Goal: Transaction & Acquisition: Purchase product/service

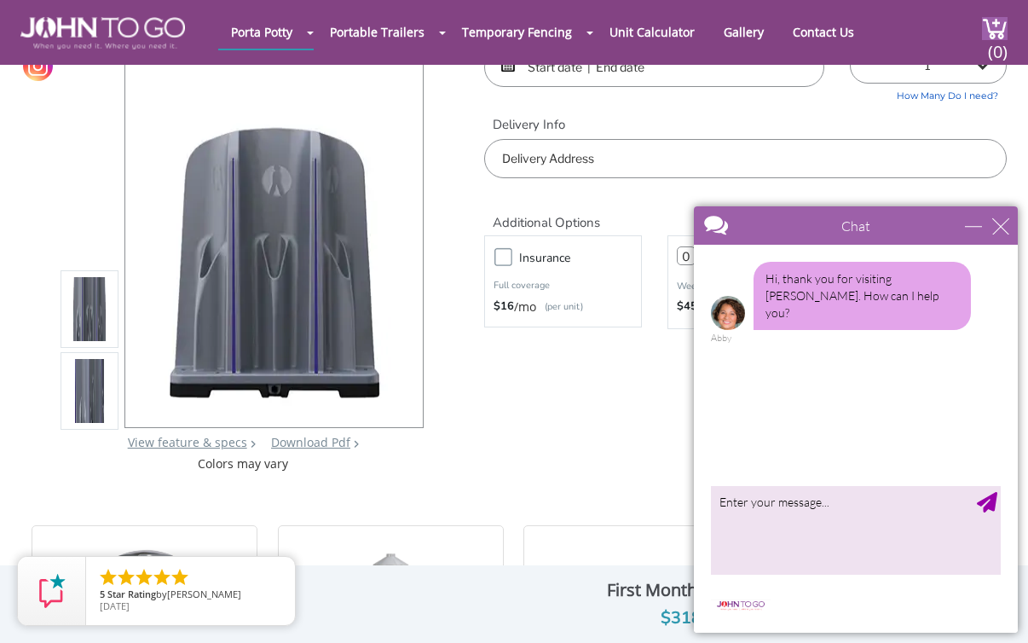
scroll to position [118, 0]
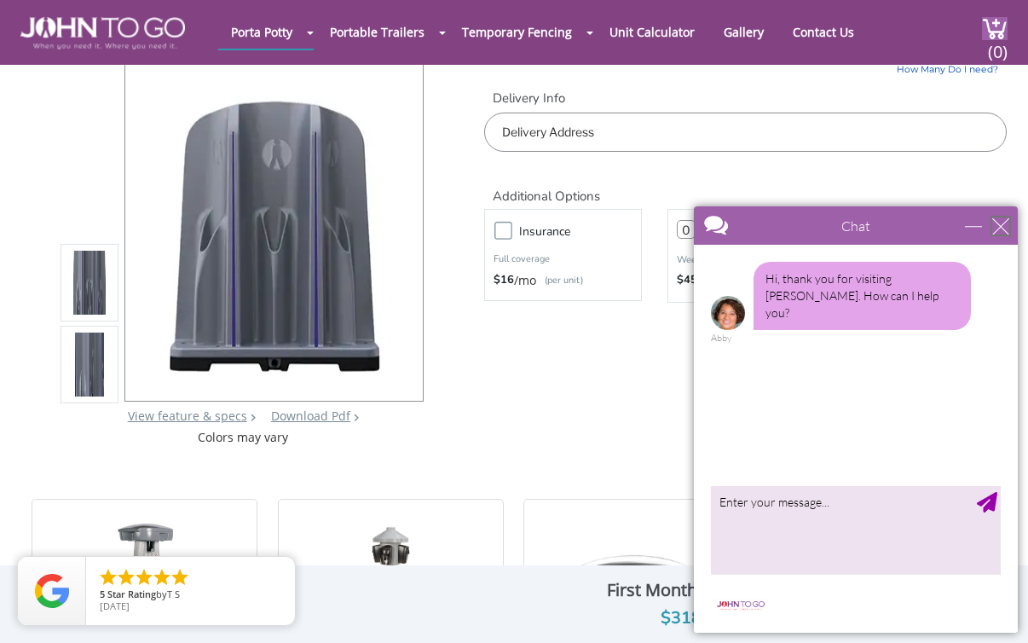
click at [1003, 222] on div "close" at bounding box center [1000, 225] width 17 height 17
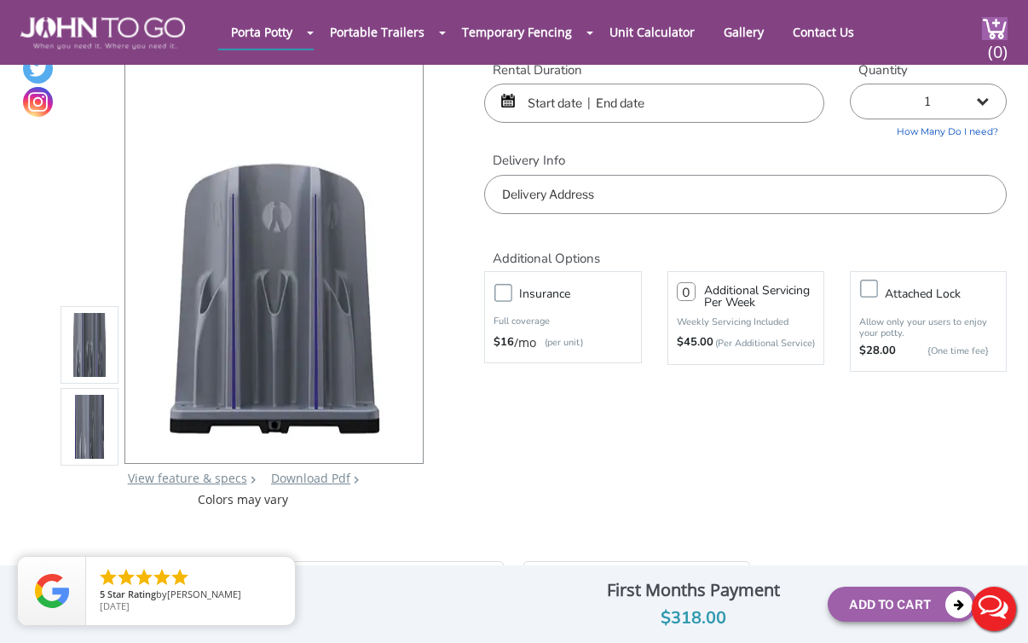
scroll to position [56, 0]
click at [609, 106] on div at bounding box center [514, 321] width 1028 height 643
click at [511, 99] on div at bounding box center [653, 102] width 339 height 39
click at [511, 106] on div at bounding box center [653, 102] width 339 height 39
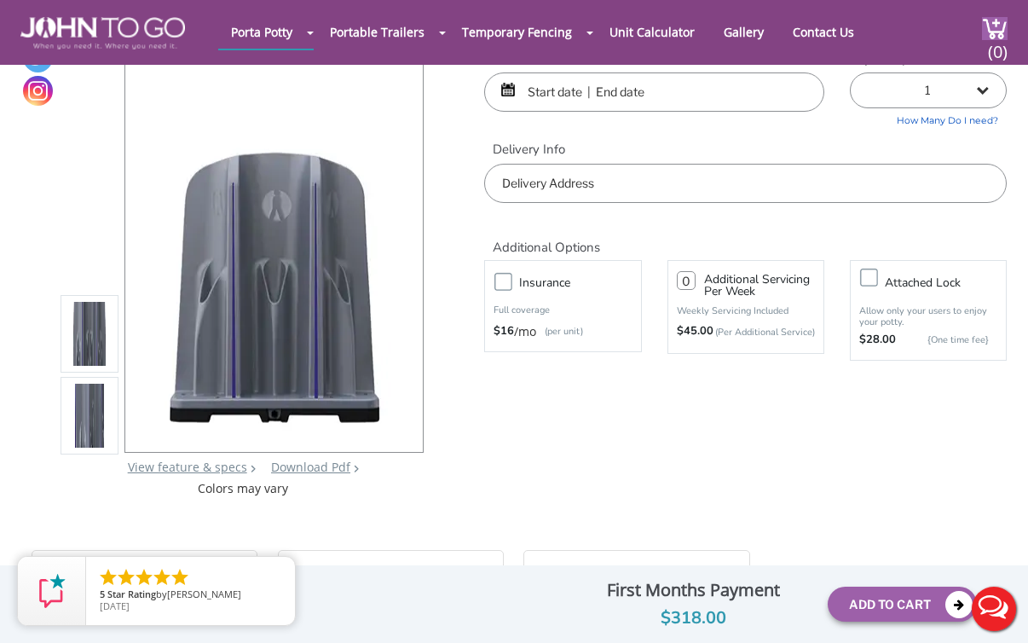
scroll to position [43, 0]
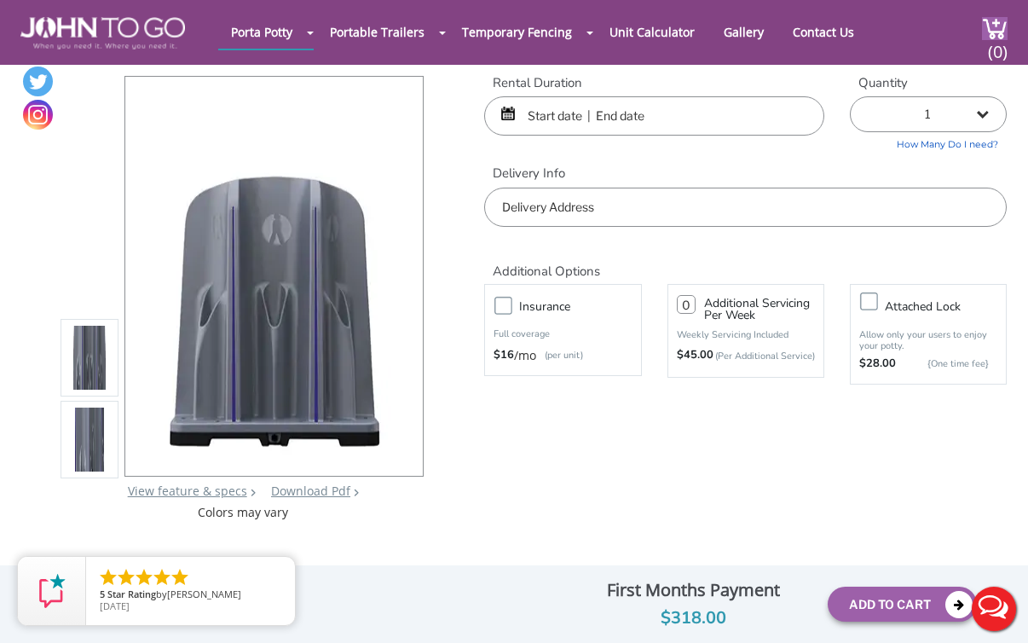
click at [673, 206] on input "text" at bounding box center [745, 207] width 523 height 39
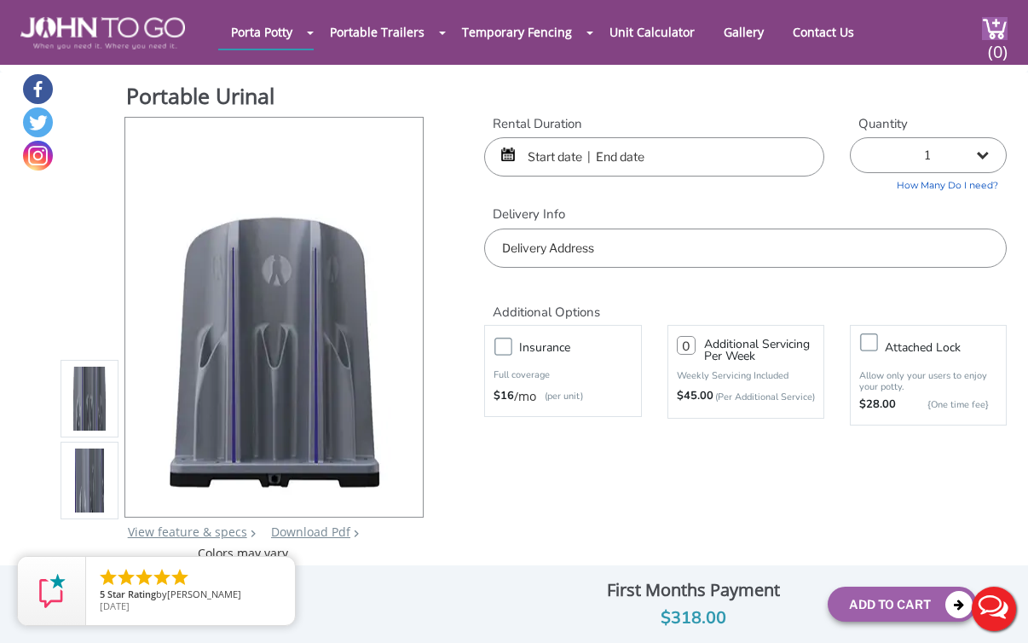
scroll to position [0, 0]
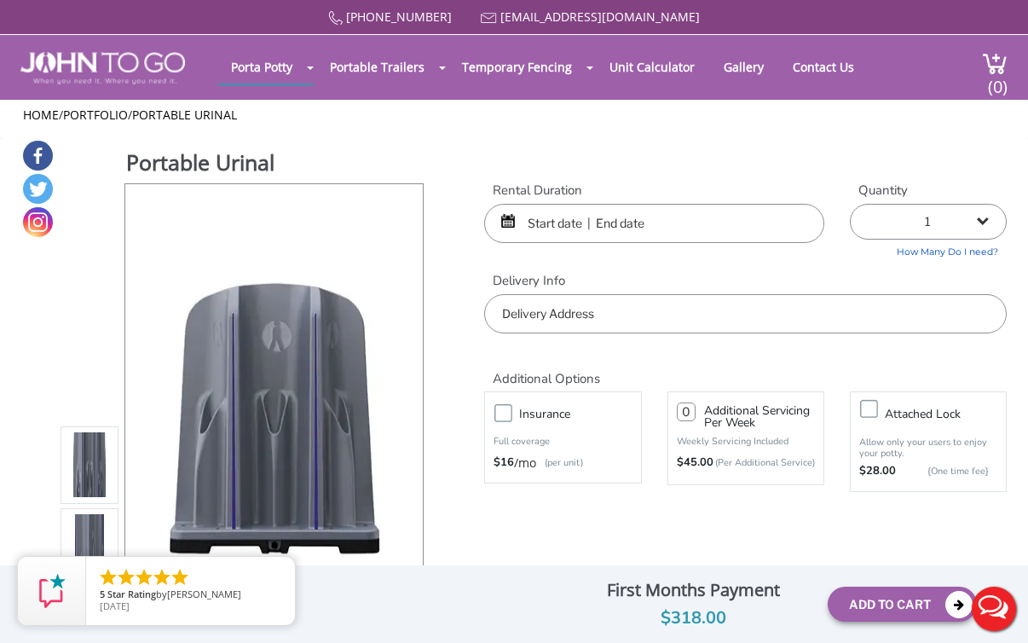
click at [642, 226] on div "[PHONE_NUMBER] [EMAIL_ADDRESS][DOMAIN_NAME] [GEOGRAPHIC_DATA] Portable Toilets …" at bounding box center [514, 332] width 1028 height 665
click at [511, 223] on div at bounding box center [653, 223] width 339 height 39
click at [540, 226] on input "text" at bounding box center [653, 223] width 339 height 39
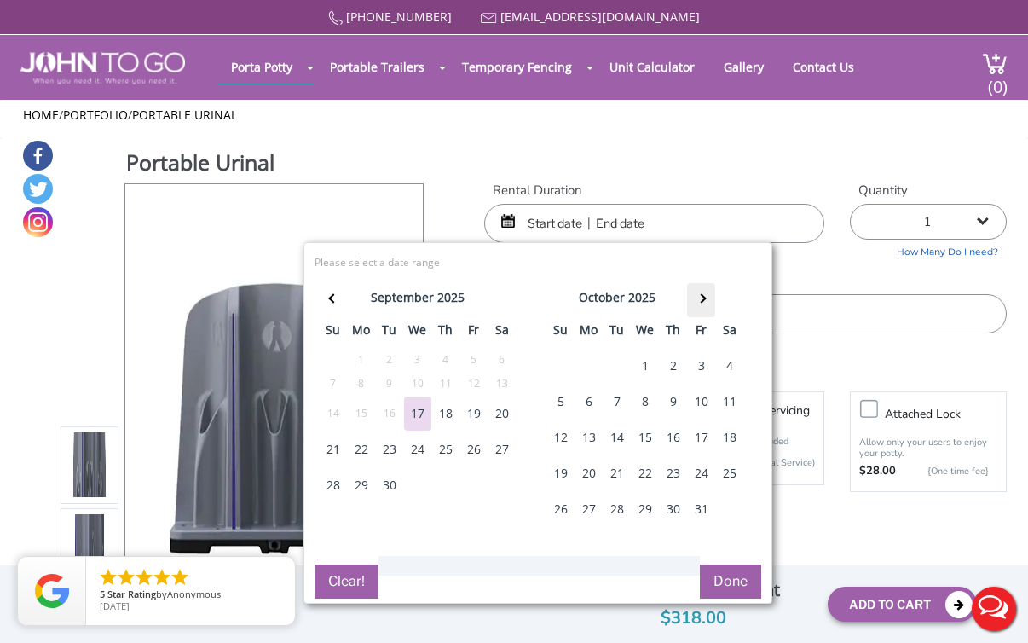
click at [702, 292] on th at bounding box center [701, 300] width 28 height 34
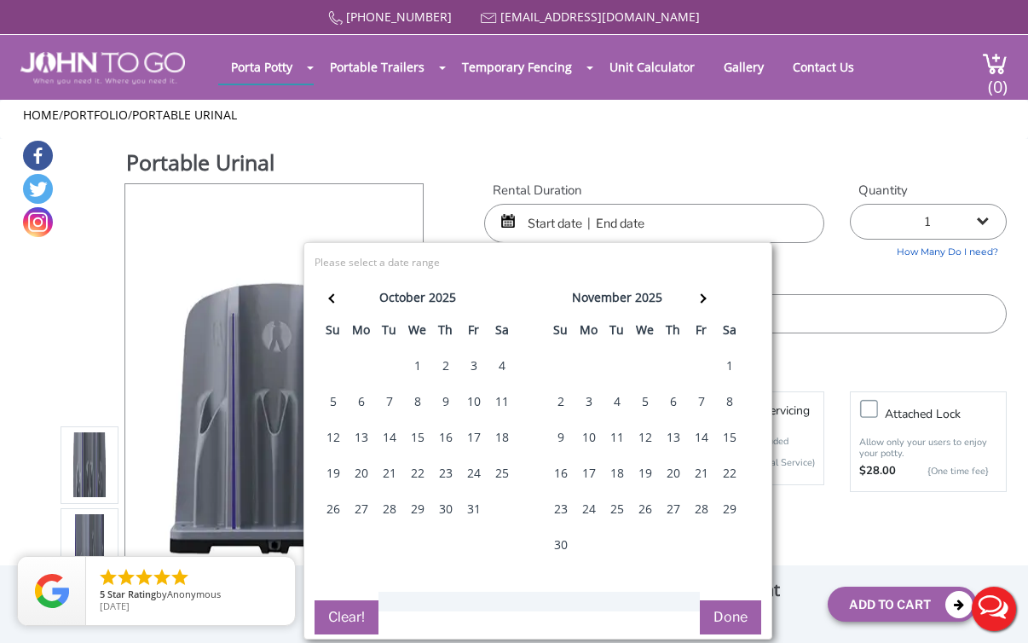
click at [731, 439] on div "15" at bounding box center [729, 437] width 27 height 34
click at [730, 440] on div "15" at bounding box center [729, 437] width 27 height 34
type input "[DATE] to [DATE]"
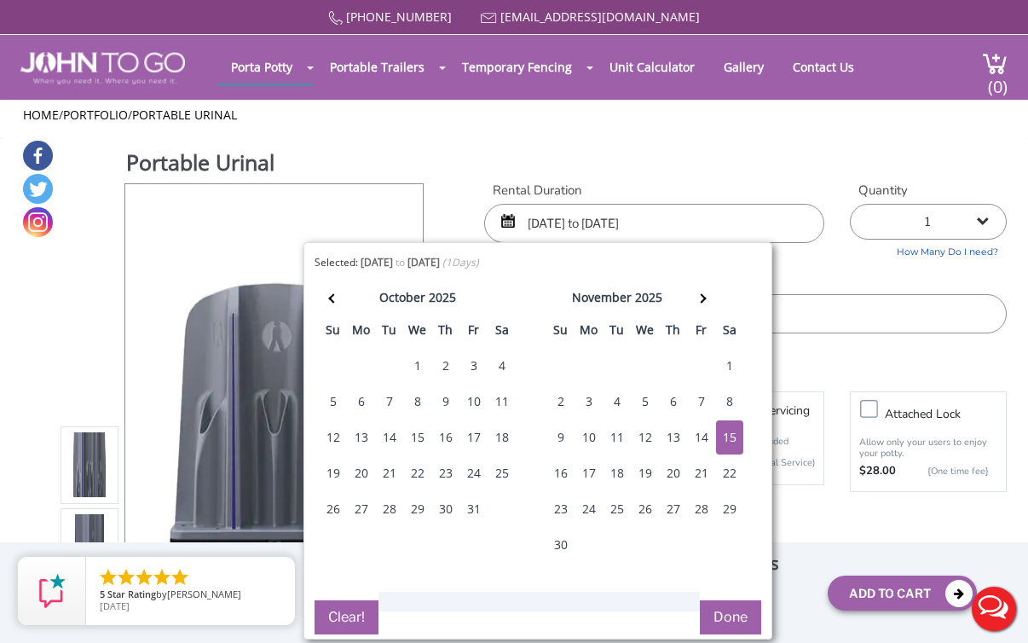
click at [733, 617] on button "Done" at bounding box center [730, 617] width 61 height 34
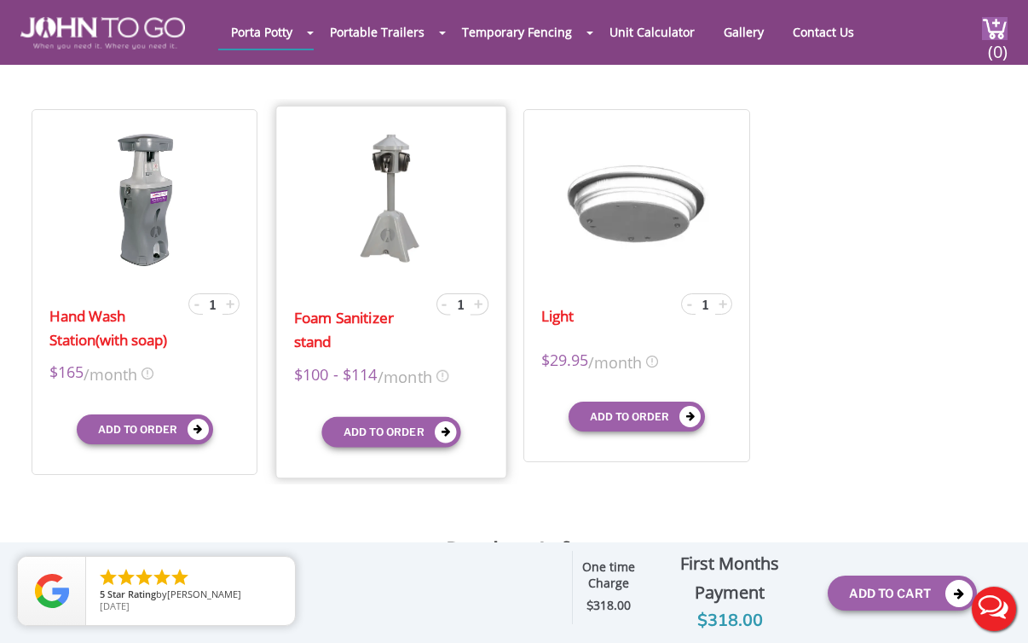
scroll to position [506, 0]
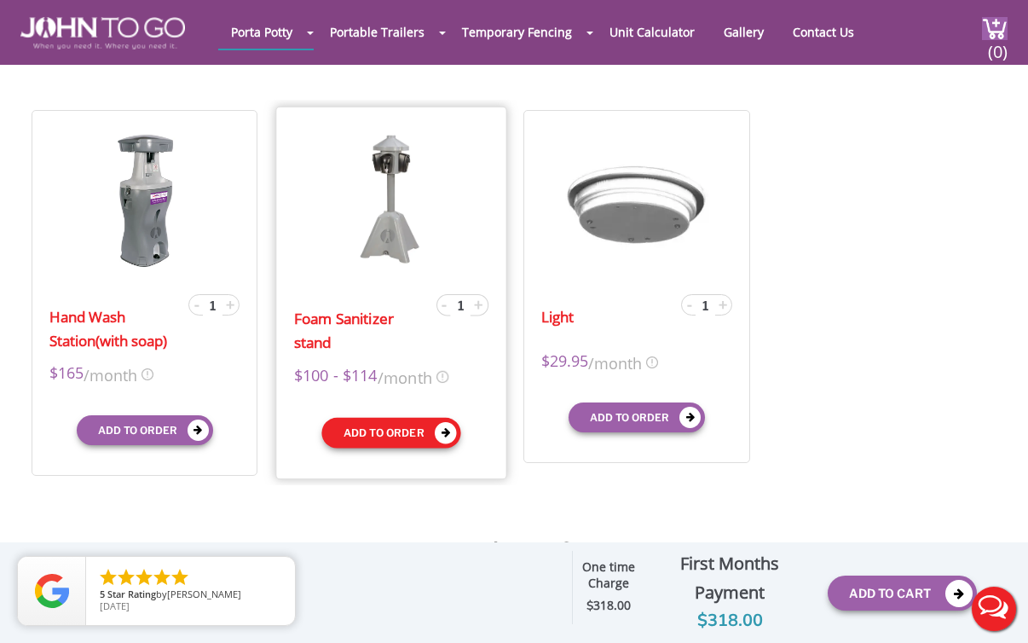
click at [408, 433] on button "Add to order" at bounding box center [390, 433] width 139 height 31
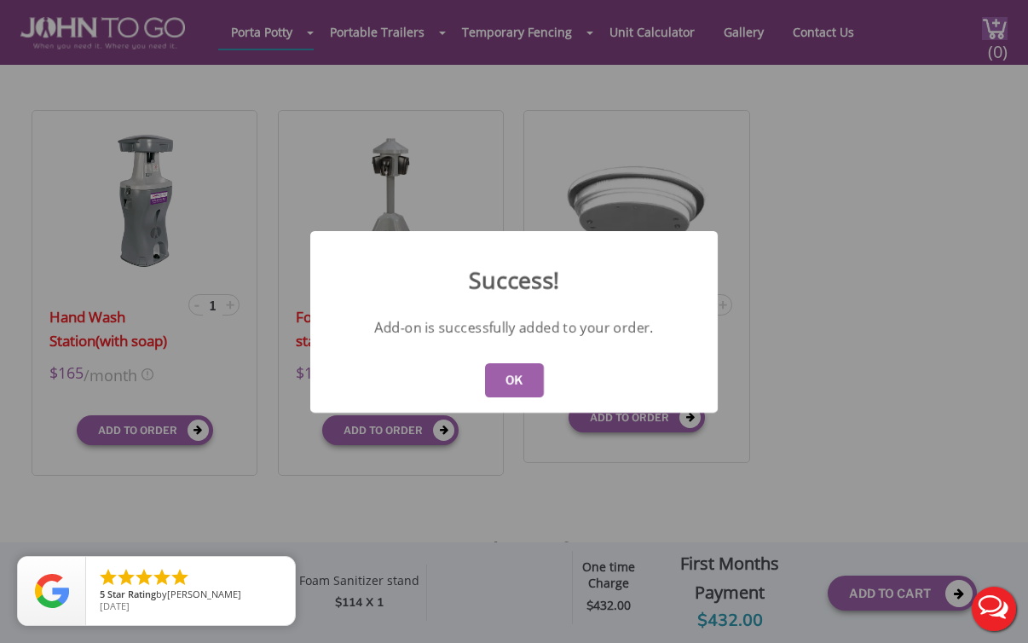
click at [537, 369] on button "OK" at bounding box center [514, 380] width 59 height 34
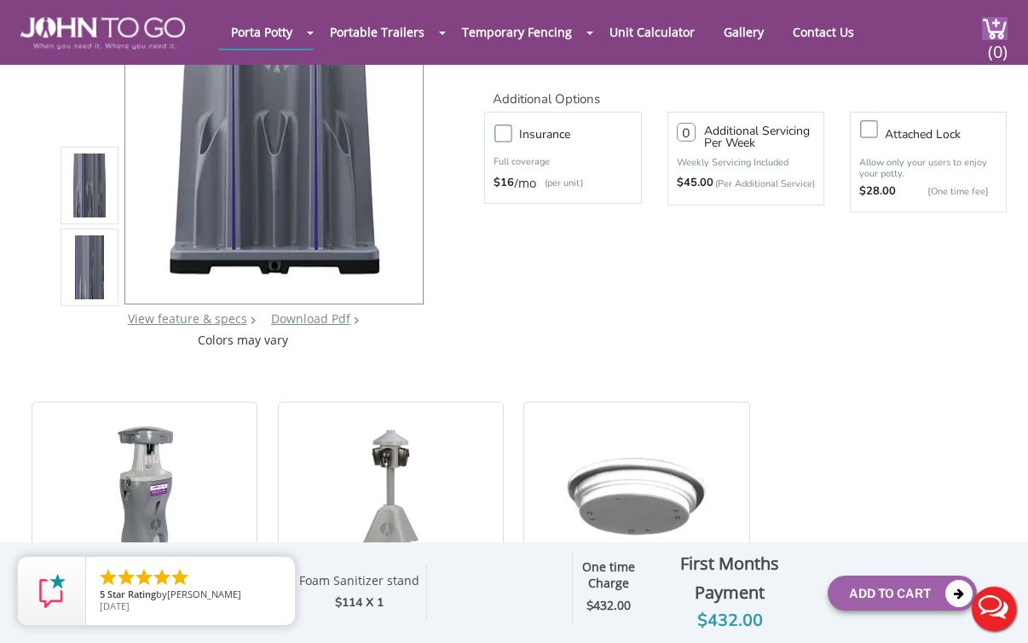
scroll to position [0, 0]
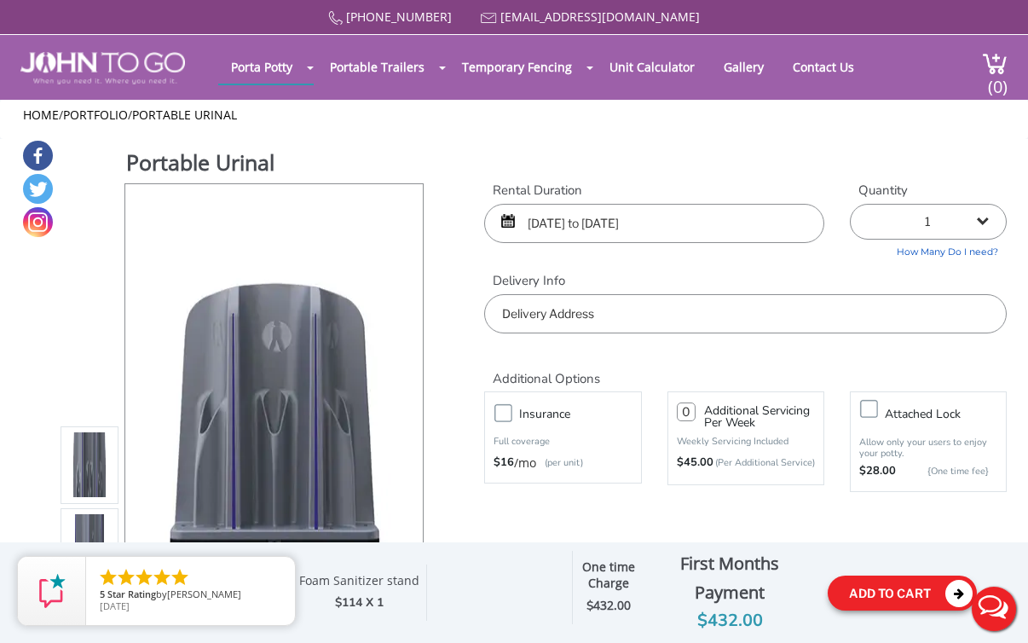
click at [873, 592] on button "Add To Cart" at bounding box center [902, 592] width 149 height 35
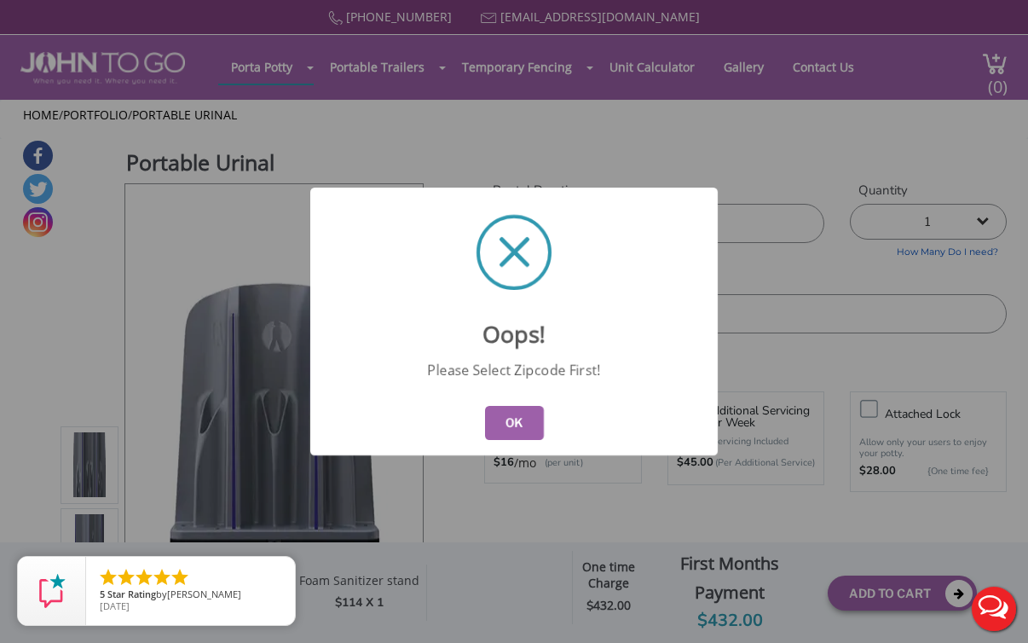
click at [507, 418] on button "OK" at bounding box center [514, 423] width 59 height 34
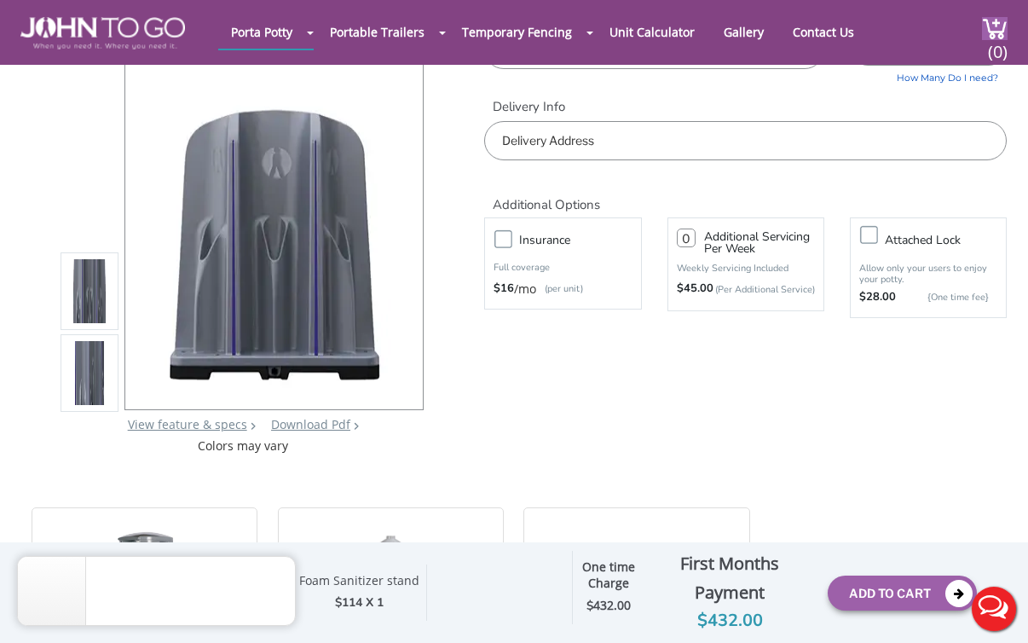
scroll to position [93, 0]
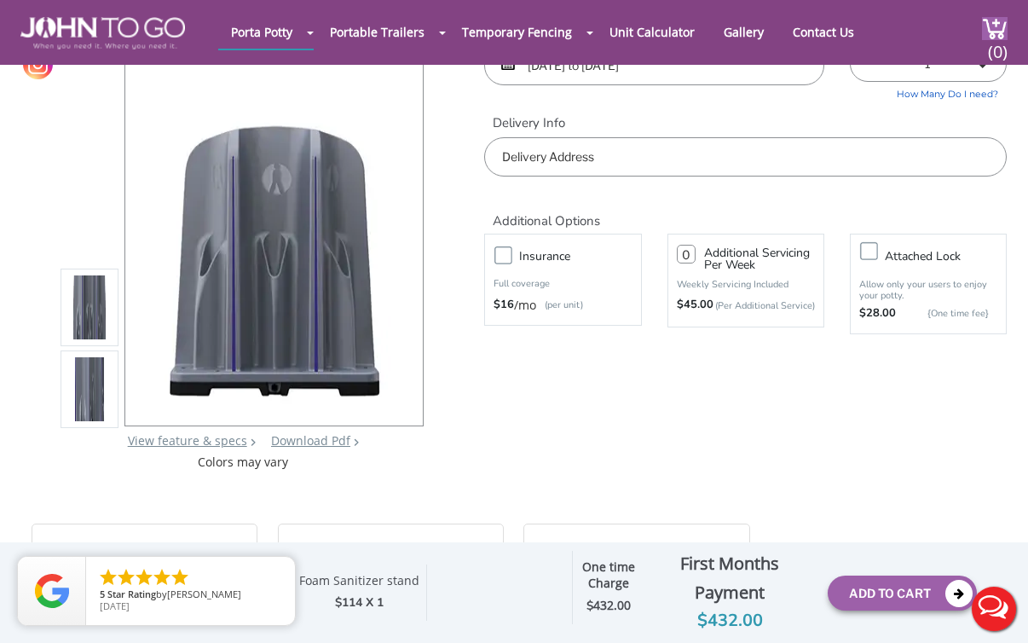
click at [638, 142] on input "text" at bounding box center [745, 156] width 523 height 39
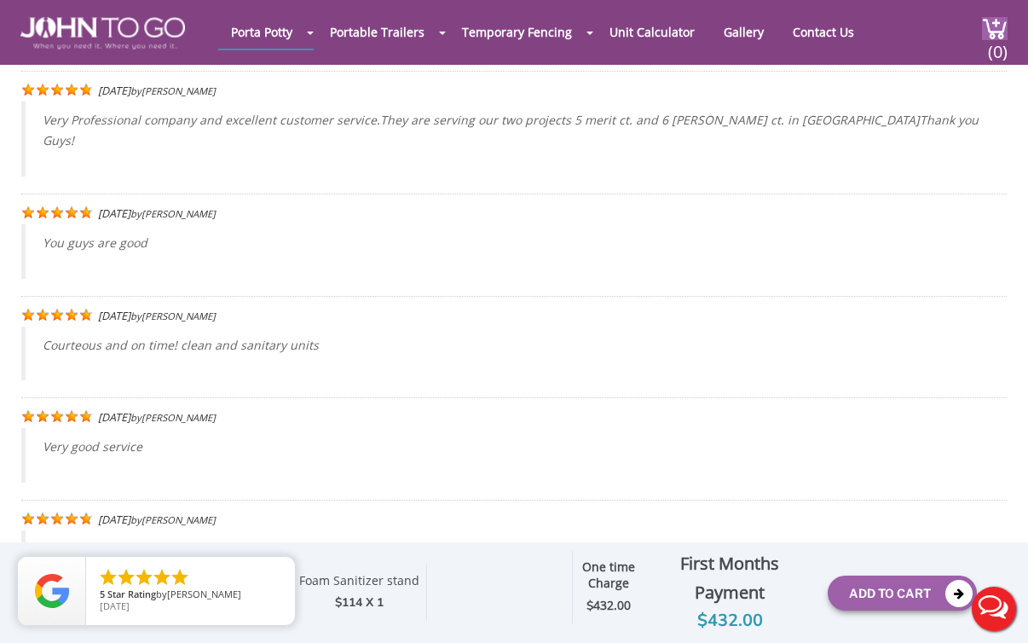
scroll to position [3969, 0]
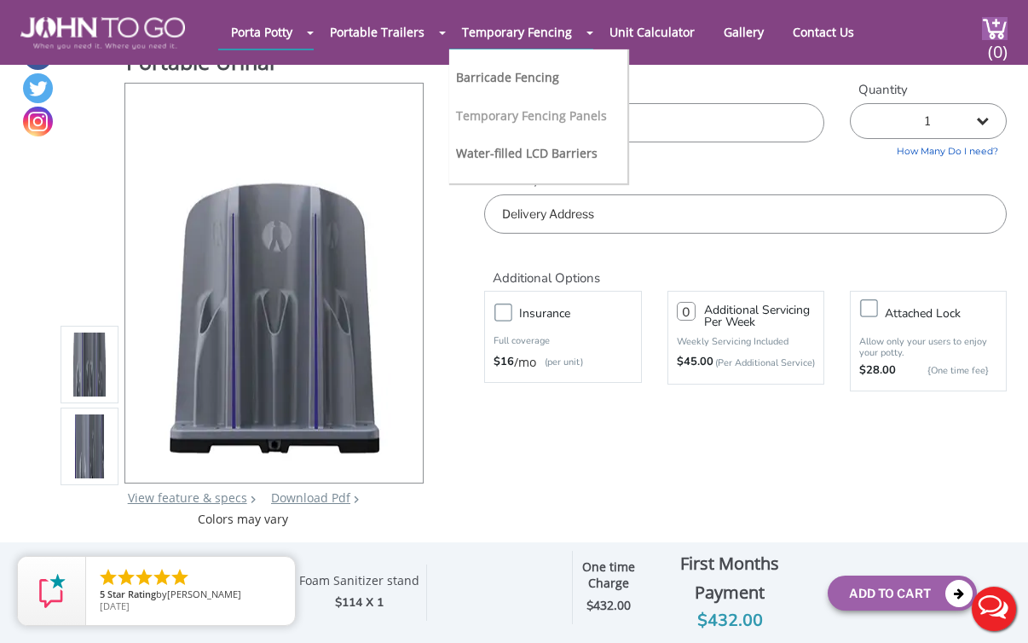
scroll to position [41, 0]
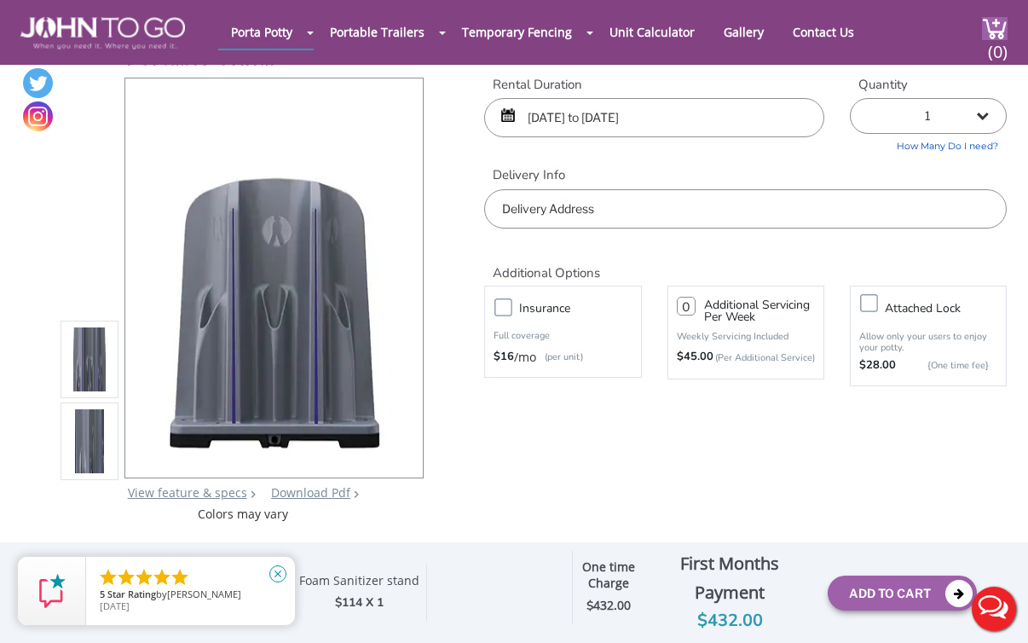
click at [282, 570] on icon "close" at bounding box center [277, 573] width 17 height 17
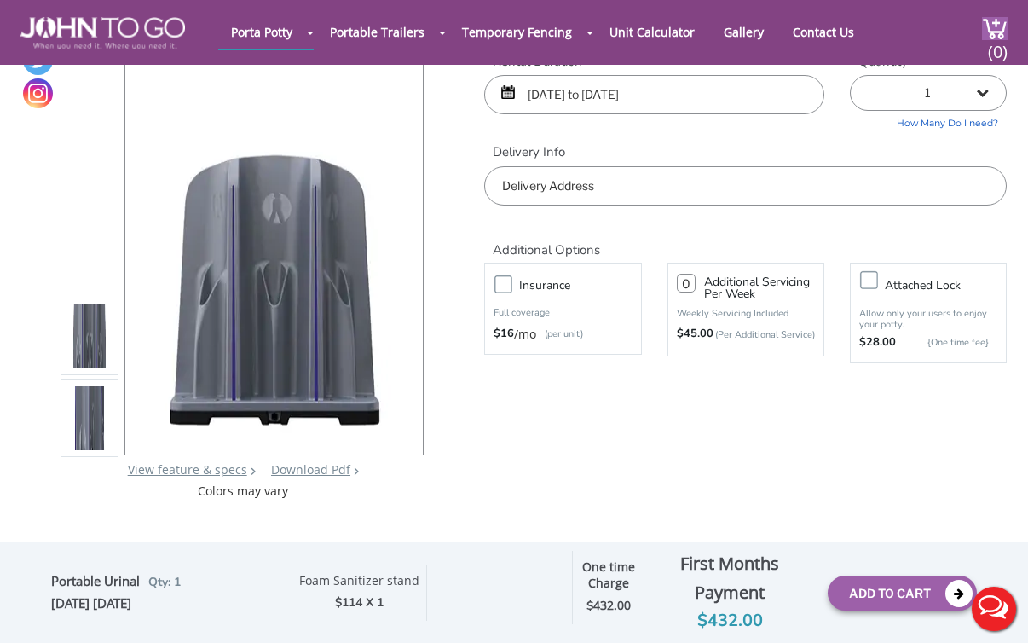
scroll to position [65, 0]
click at [1002, 28] on span "(0)" at bounding box center [998, 44] width 20 height 37
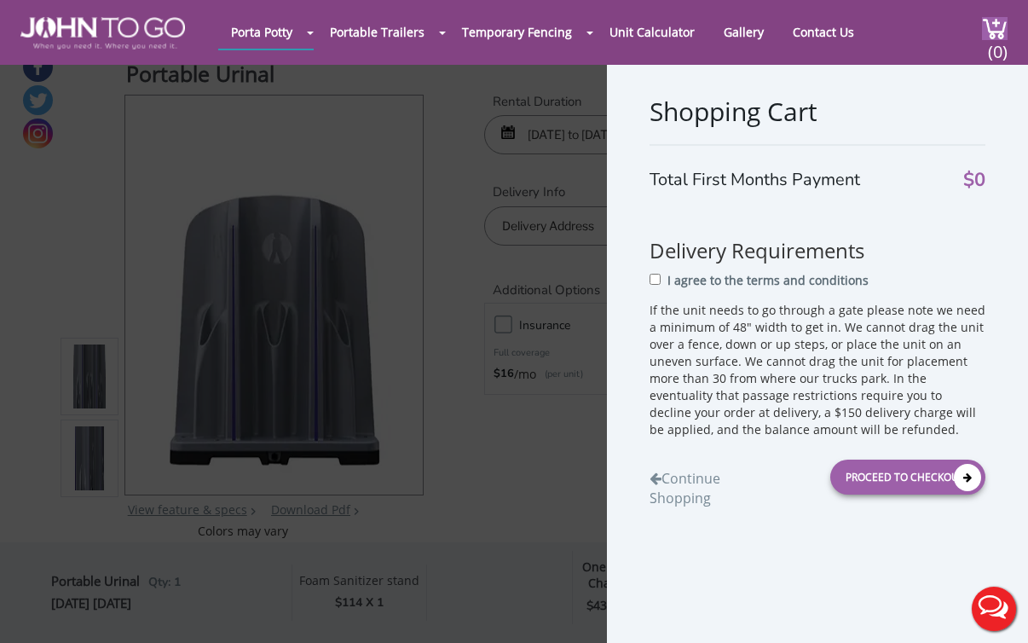
scroll to position [0, 0]
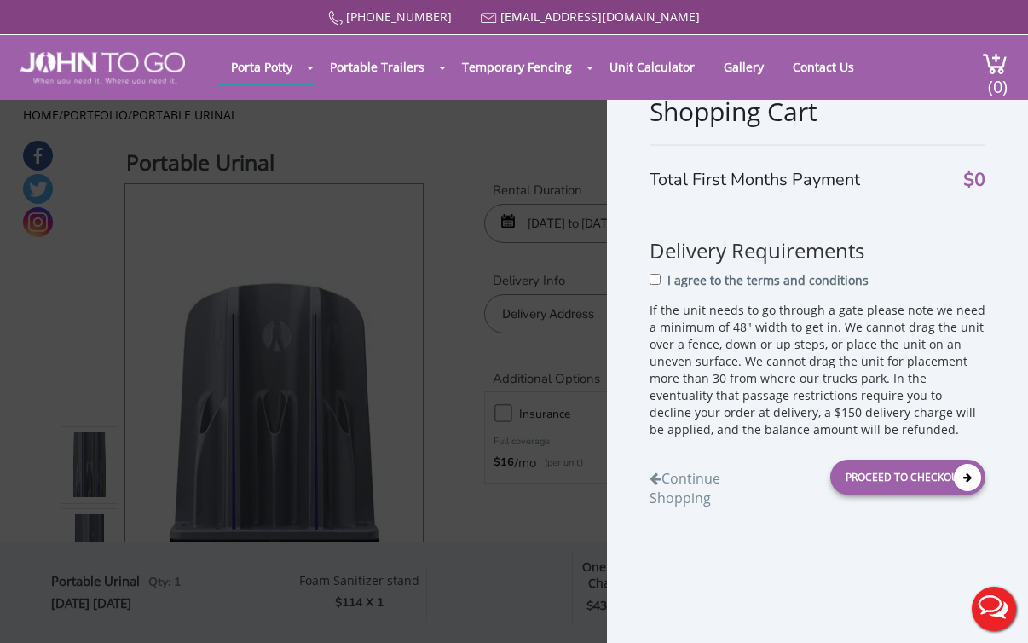
click at [444, 401] on div "Shopping Cart Total First Months Payment $0 Delivery Requirements I agree to th…" at bounding box center [514, 321] width 1028 height 643
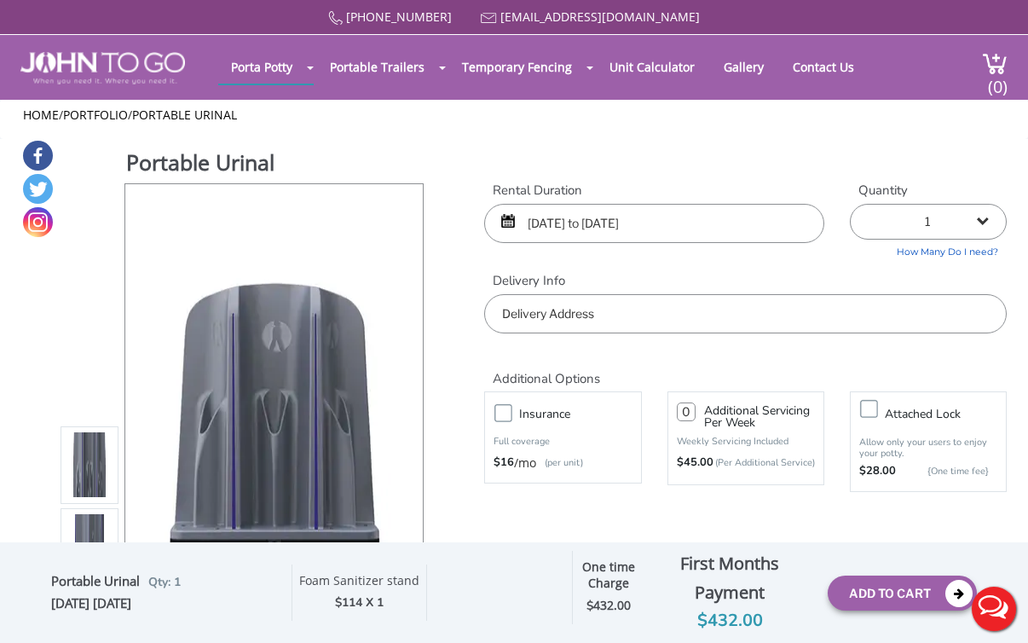
click at [606, 327] on input "text" at bounding box center [745, 313] width 523 height 39
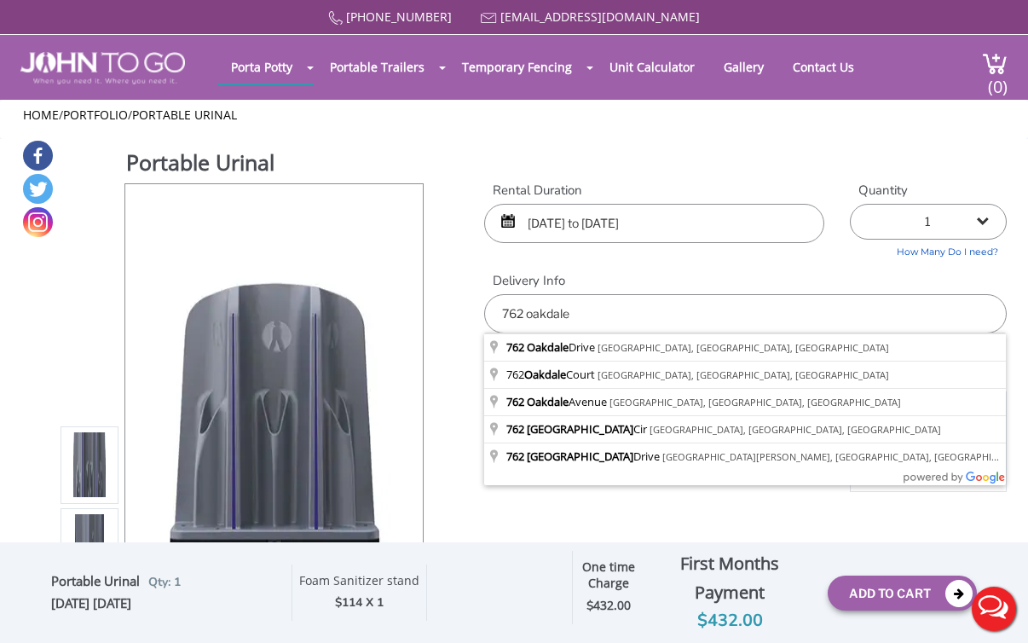
type input "[STREET_ADDRESS]"
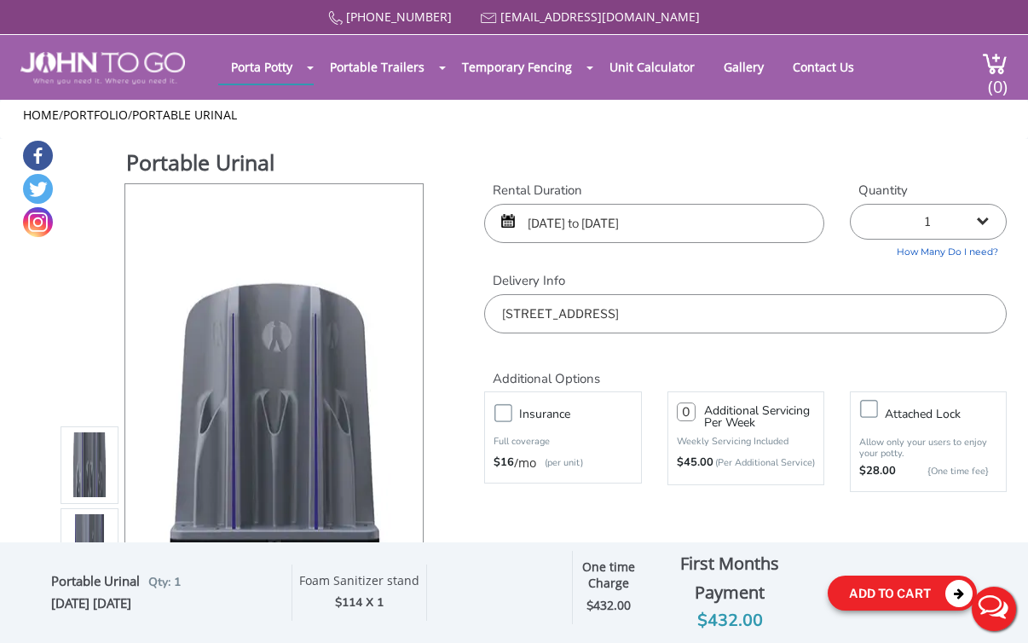
click at [859, 580] on button "Add To Cart" at bounding box center [902, 592] width 149 height 35
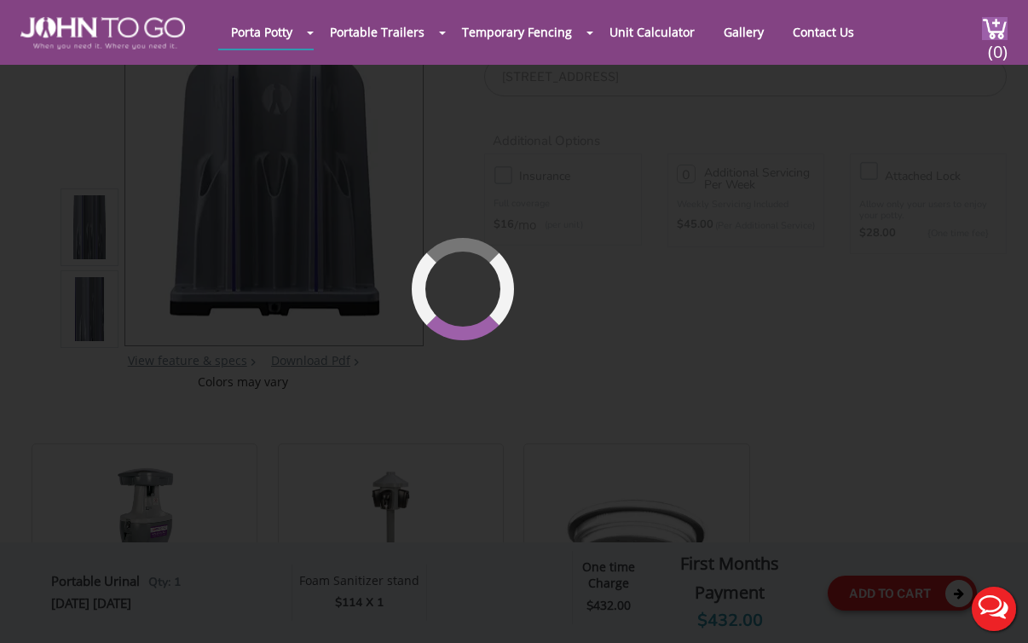
scroll to position [181, 0]
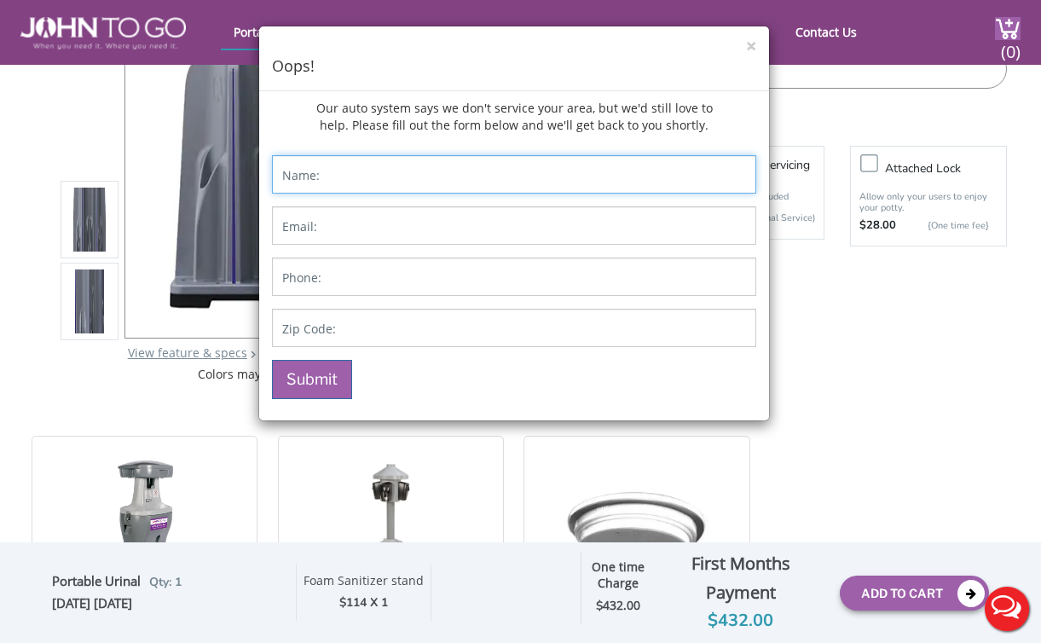
click at [347, 168] on input "Contact form" at bounding box center [514, 174] width 484 height 38
type input "[PERSON_NAME]"
type input "[EMAIL_ADDRESS][DOMAIN_NAME]"
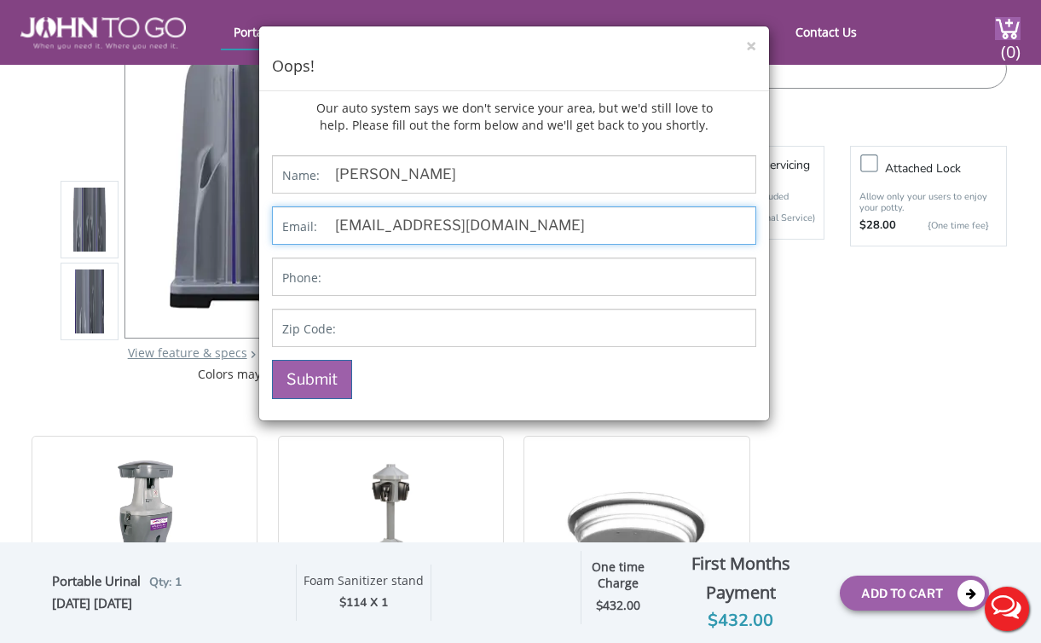
type input "7133979339"
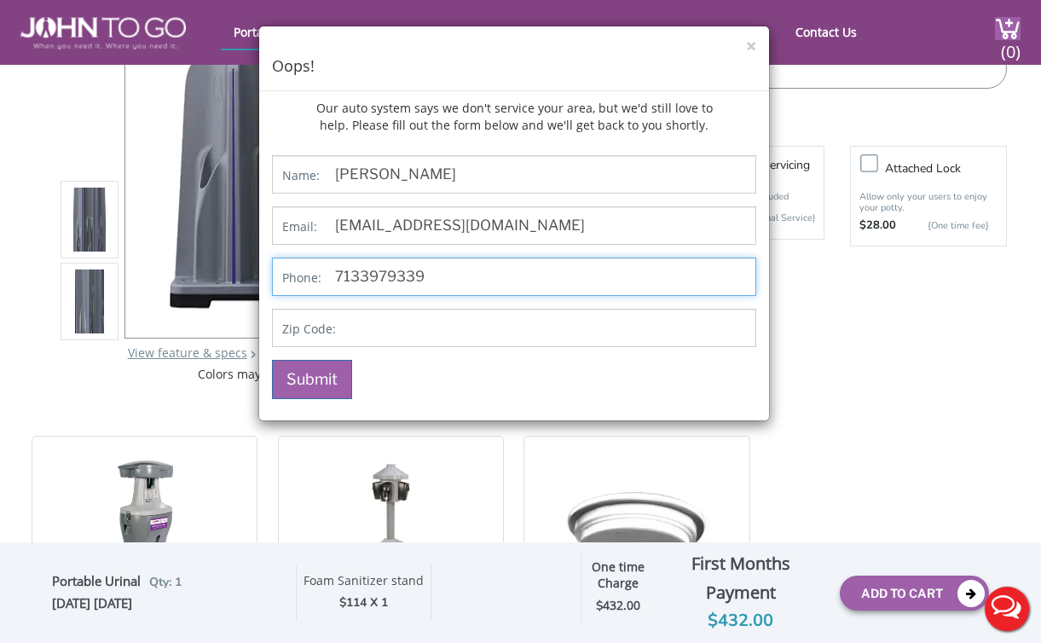
type input "78620"
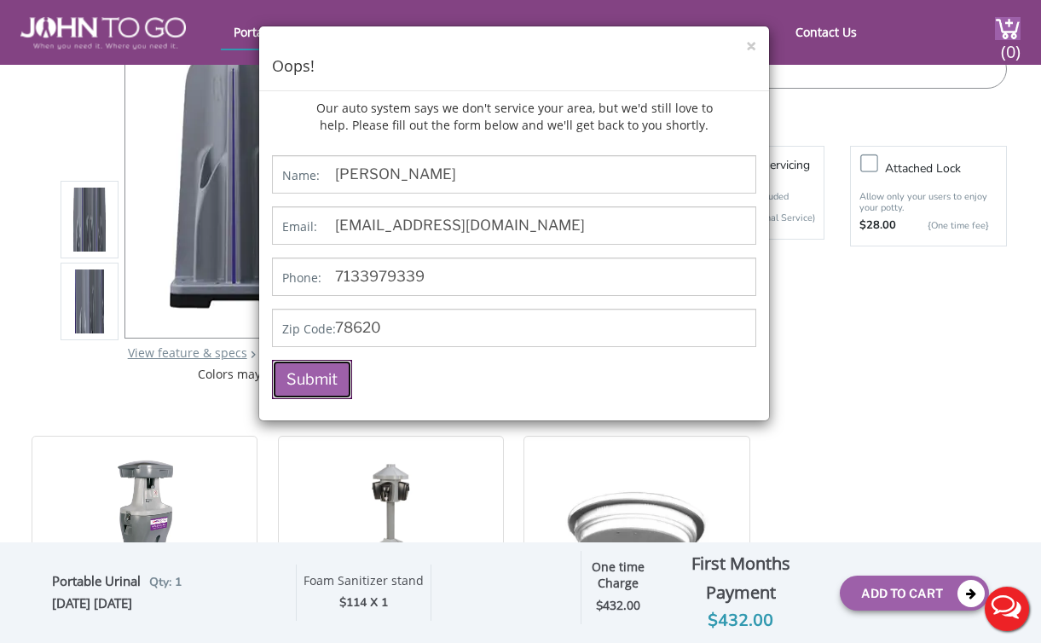
click at [285, 377] on button "Submit" at bounding box center [312, 379] width 80 height 39
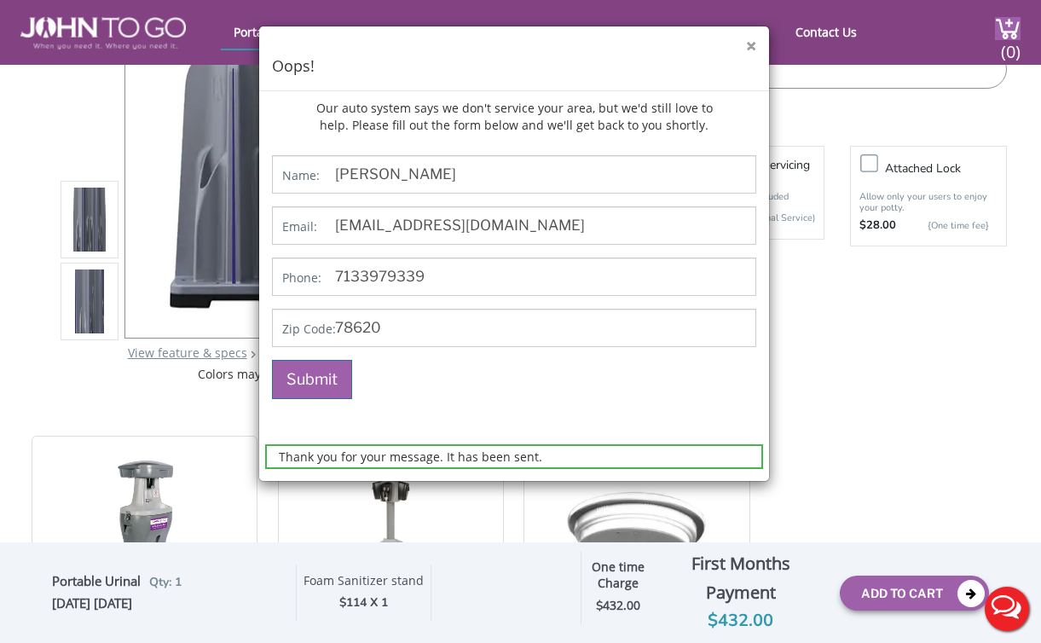
click at [749, 38] on button "×" at bounding box center [751, 47] width 10 height 18
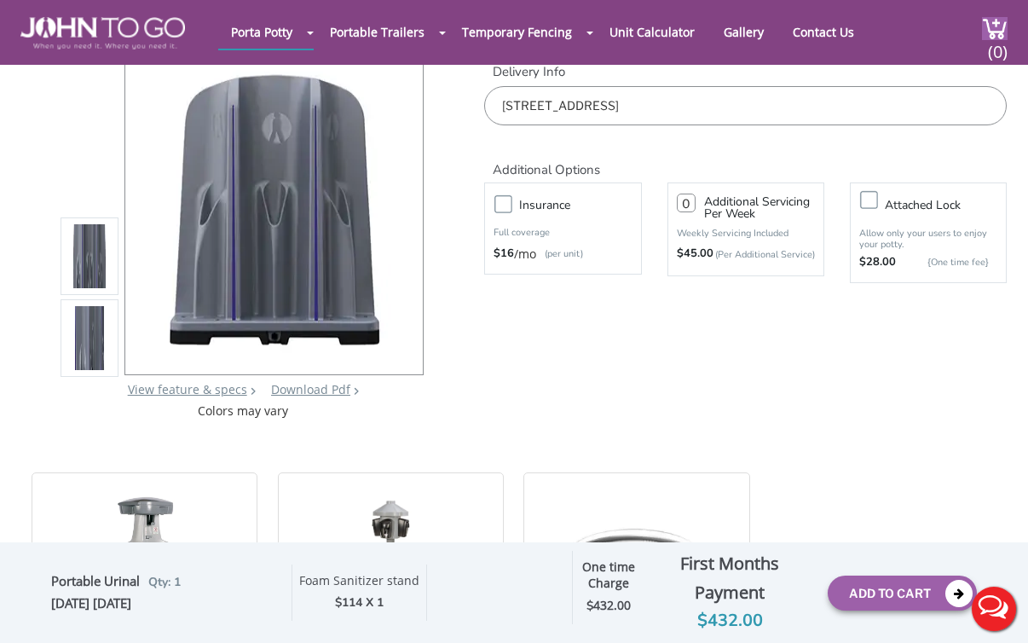
scroll to position [0, 0]
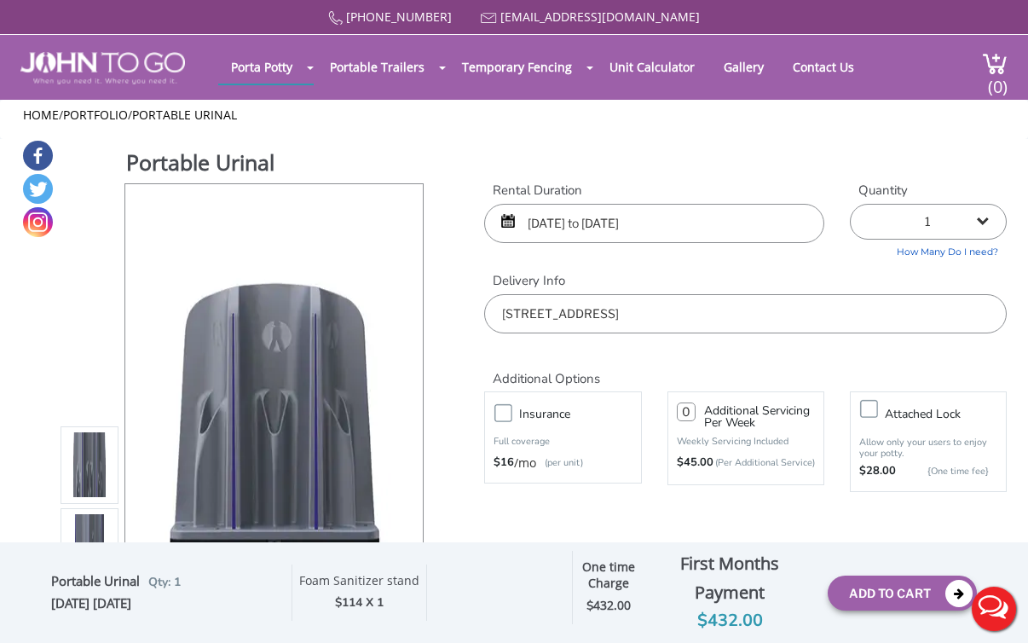
click at [761, 309] on input "[STREET_ADDRESS]" at bounding box center [745, 313] width 523 height 39
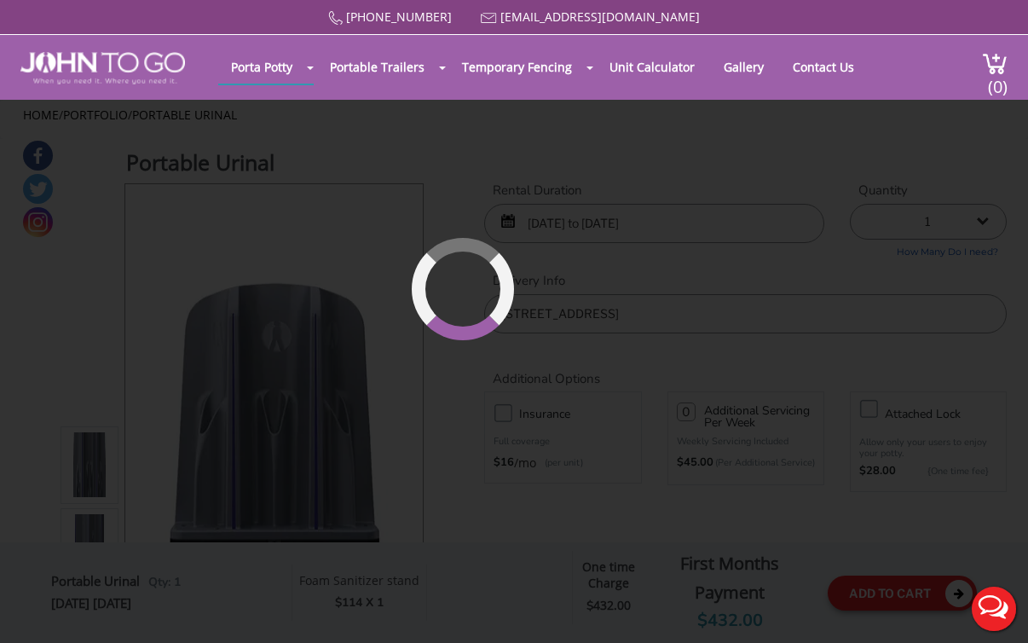
click at [907, 592] on div "[PHONE_NUMBER] [EMAIL_ADDRESS][DOMAIN_NAME] [GEOGRAPHIC_DATA] Portable Toilets …" at bounding box center [514, 332] width 1028 height 665
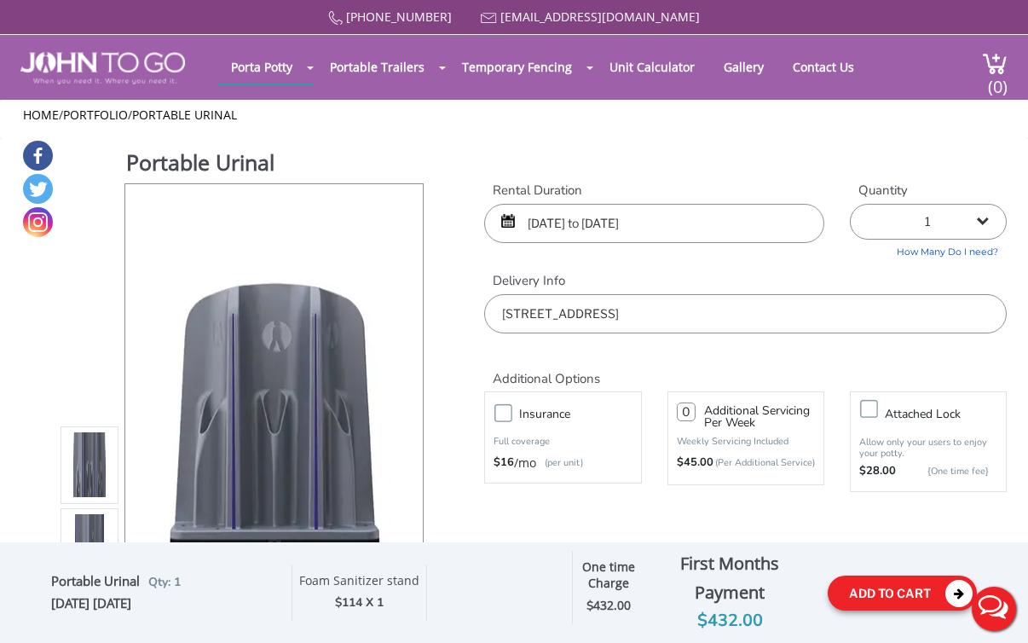
click at [857, 590] on button "Add To Cart" at bounding box center [902, 592] width 149 height 35
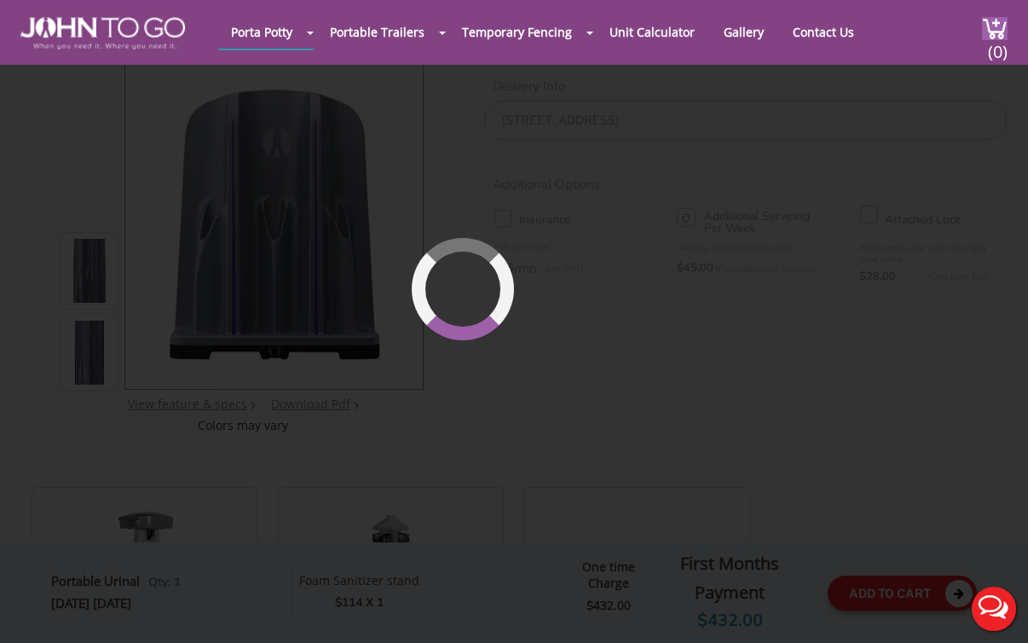
scroll to position [181, 0]
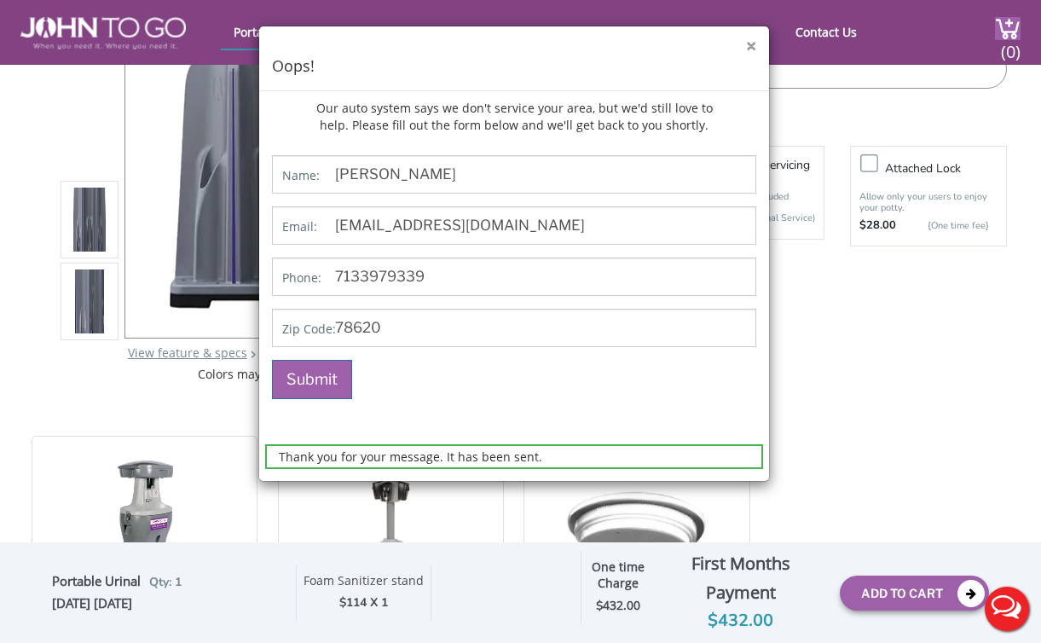
click at [752, 41] on button "×" at bounding box center [751, 47] width 10 height 18
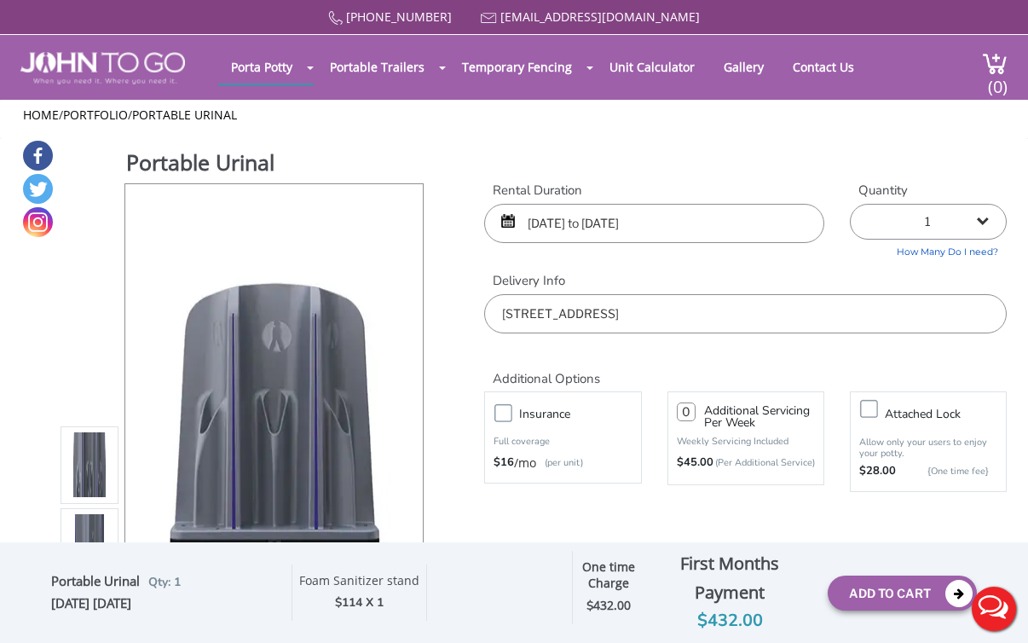
scroll to position [55, 0]
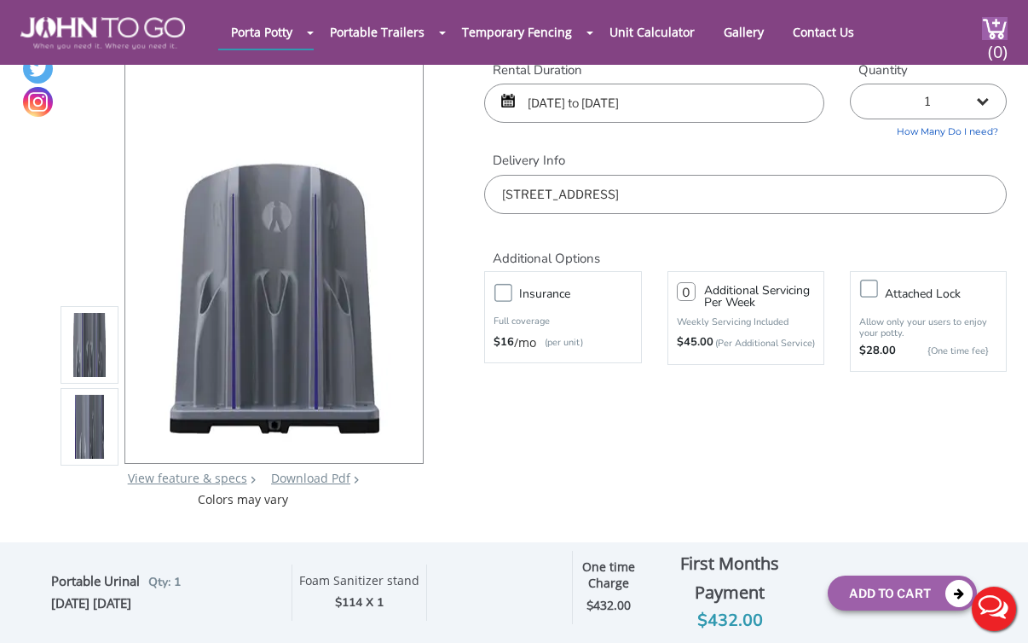
click at [693, 615] on div "$432.00" at bounding box center [730, 620] width 170 height 27
click at [881, 596] on button "Add To Cart" at bounding box center [902, 592] width 149 height 35
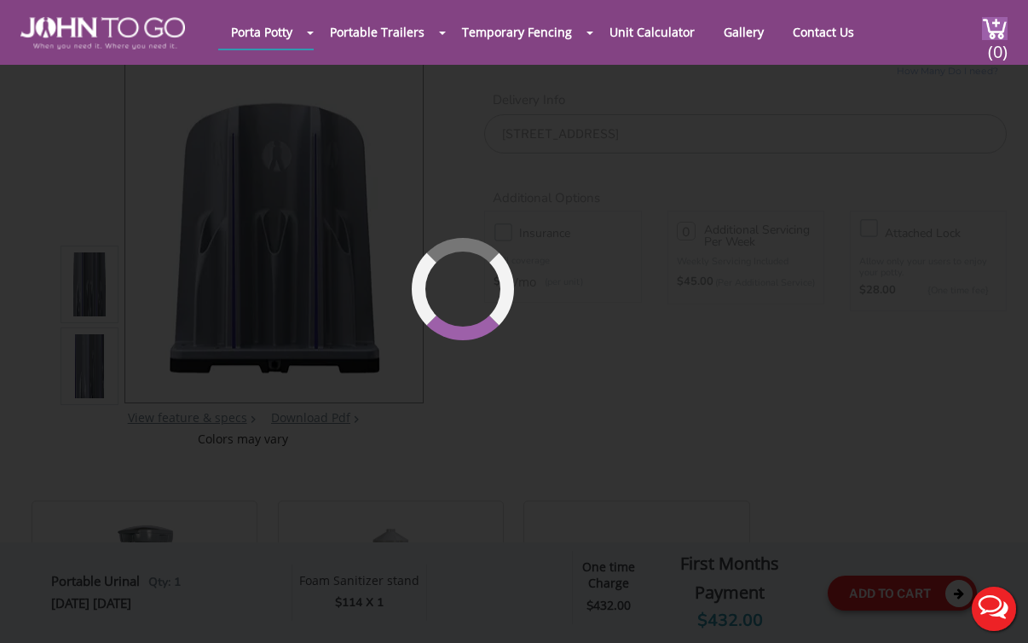
scroll to position [117, 0]
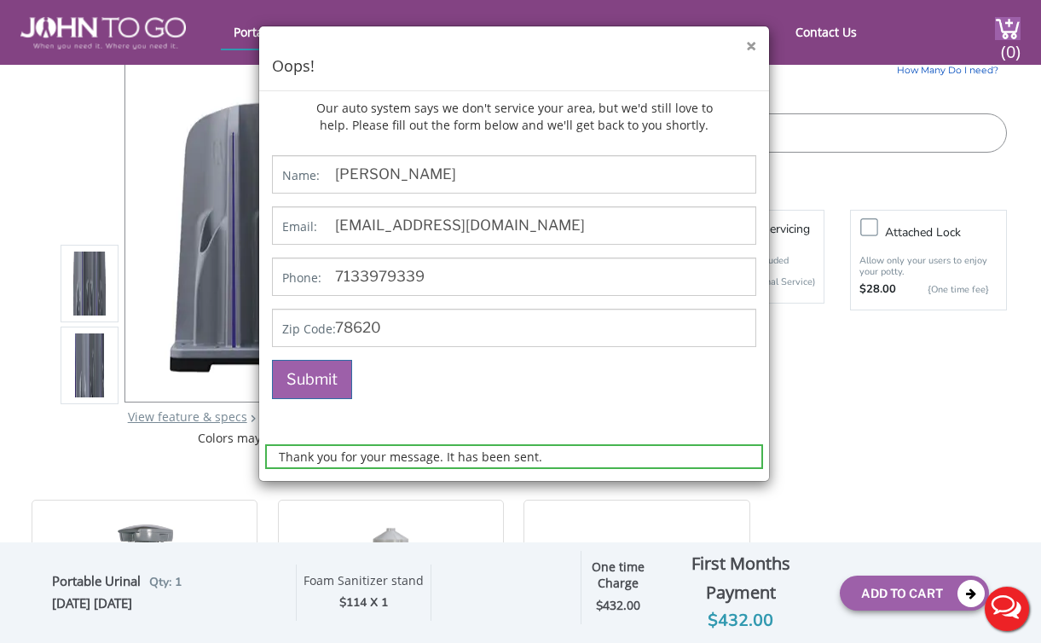
click at [749, 49] on button "×" at bounding box center [751, 47] width 10 height 18
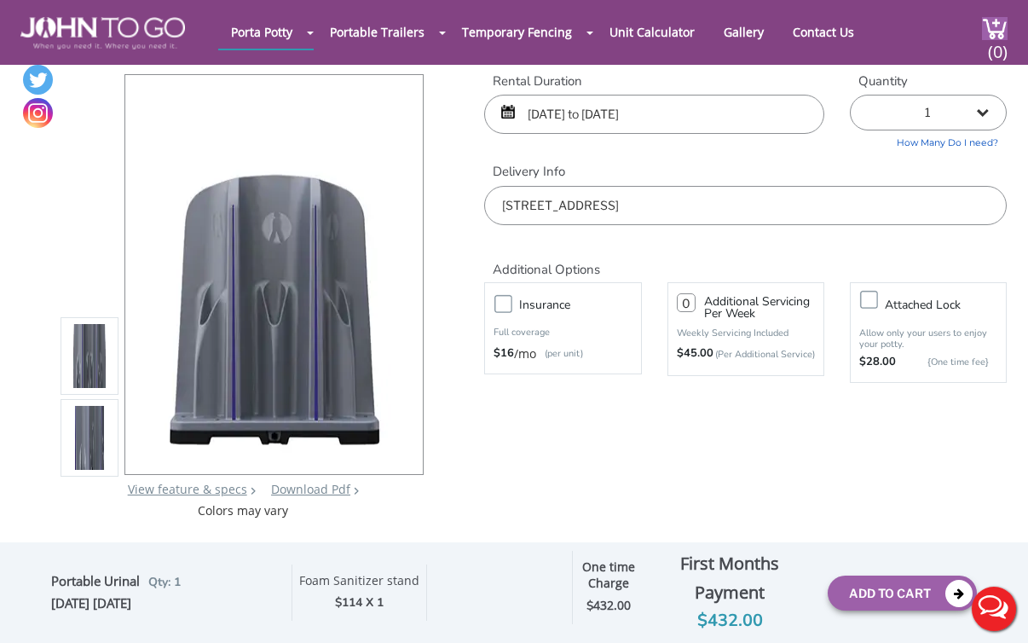
scroll to position [0, 0]
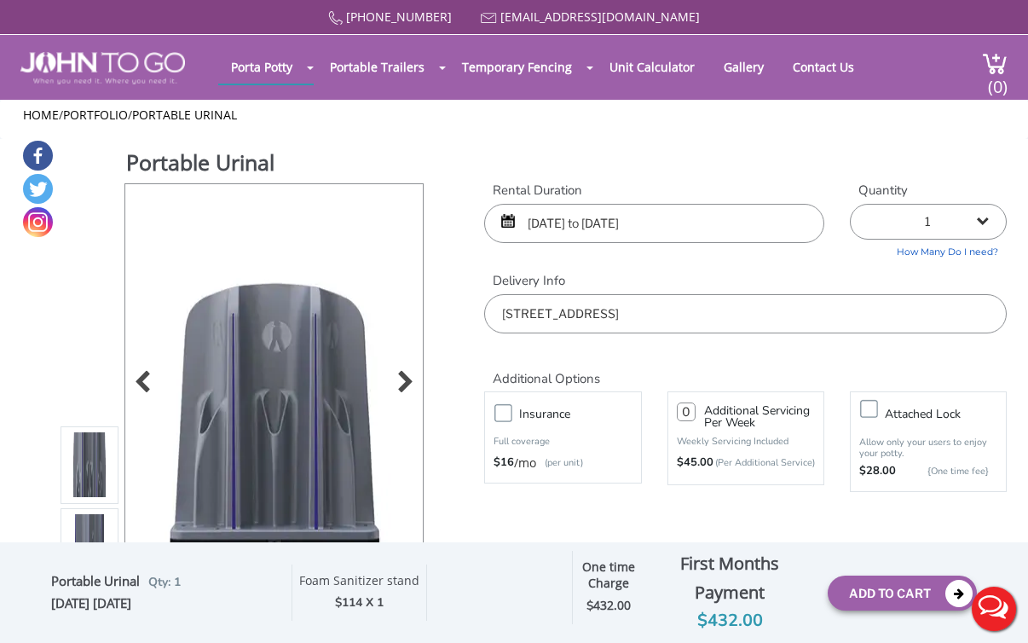
click at [304, 401] on img at bounding box center [275, 396] width 258 height 401
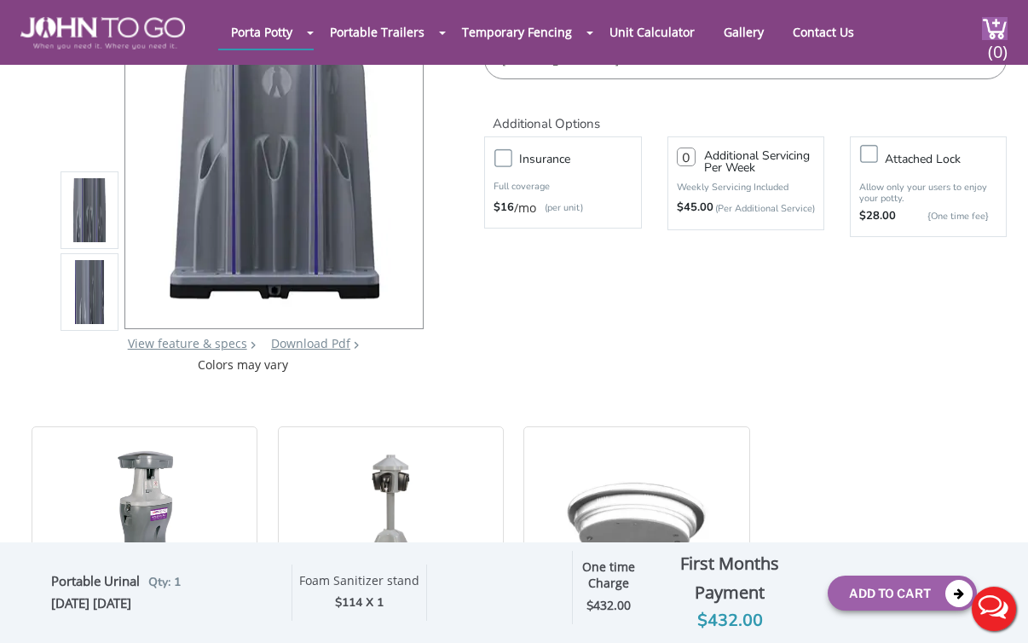
scroll to position [245, 0]
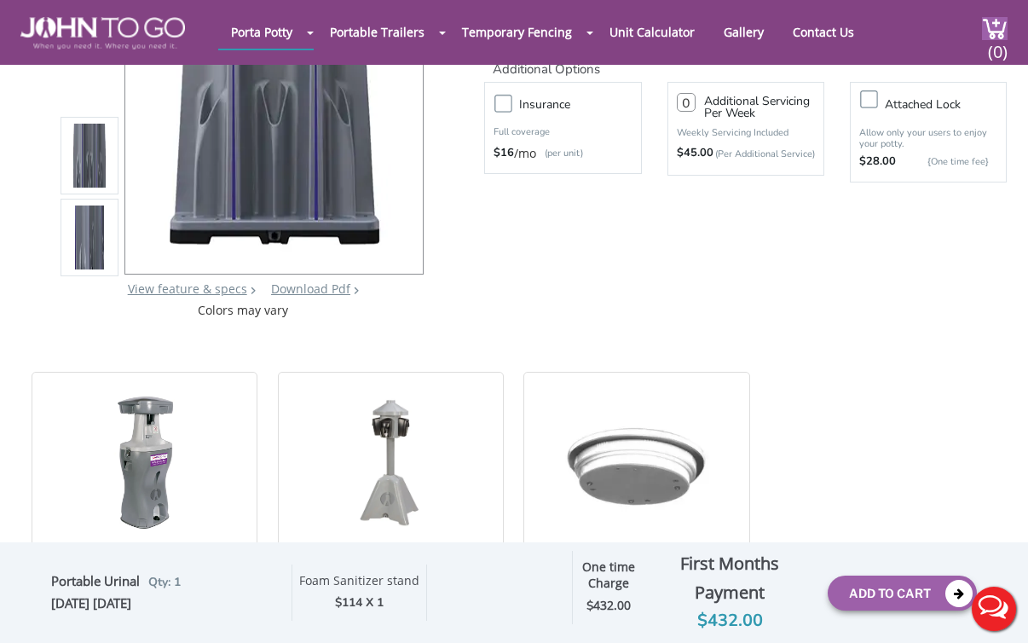
click at [106, 227] on img at bounding box center [89, 241] width 44 height 401
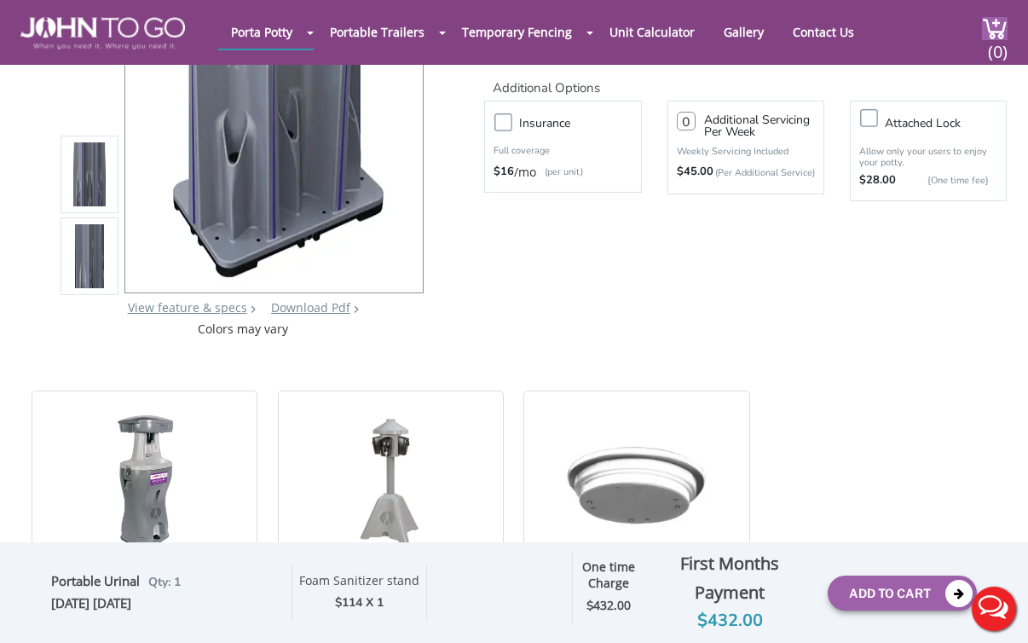
scroll to position [1, 0]
